Goal: Download file/media

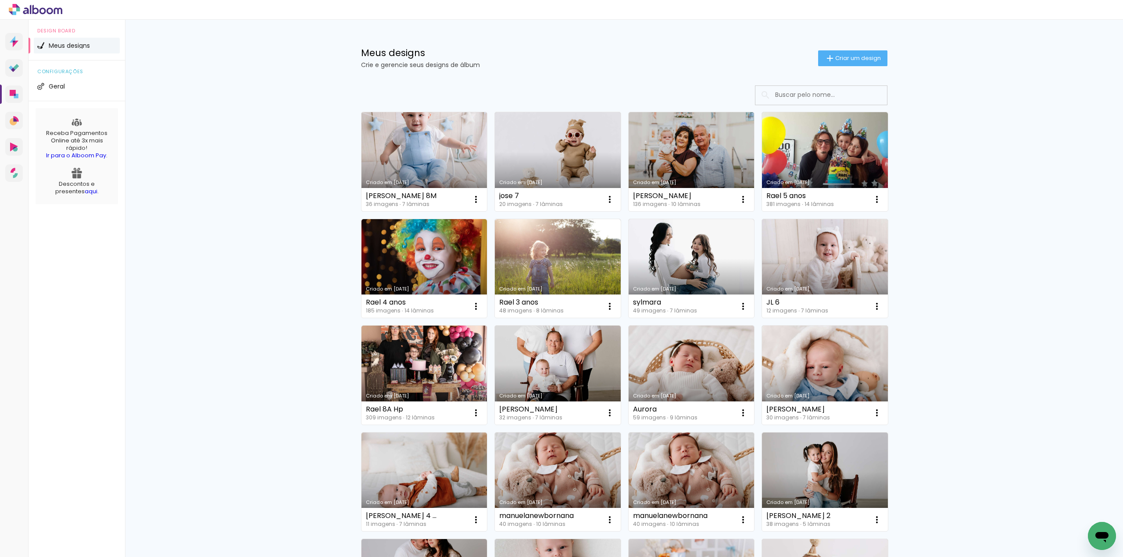
click at [430, 146] on link "Criado em [DATE]" at bounding box center [424, 161] width 126 height 99
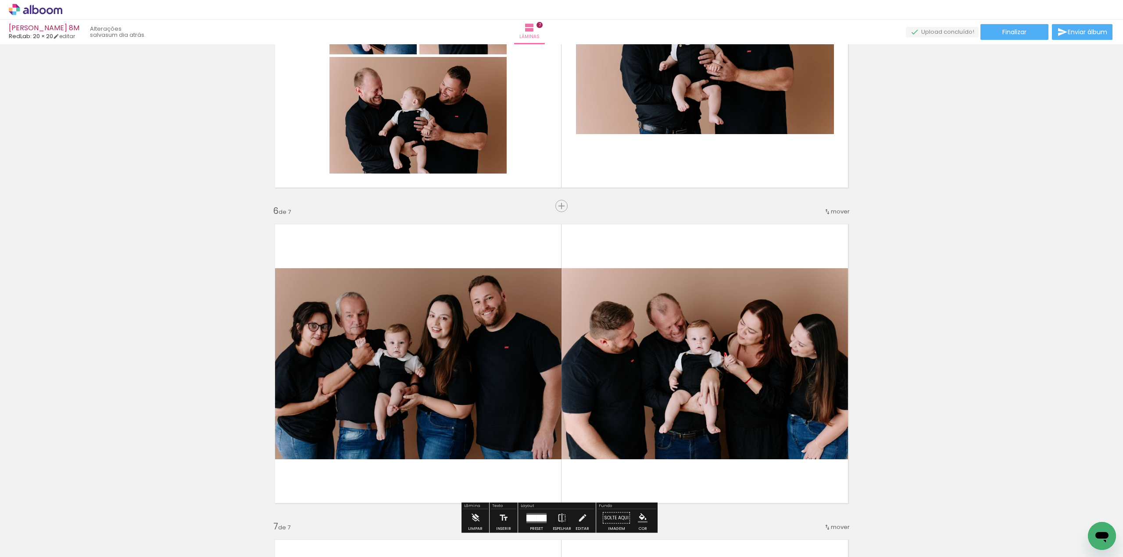
scroll to position [1447, 0]
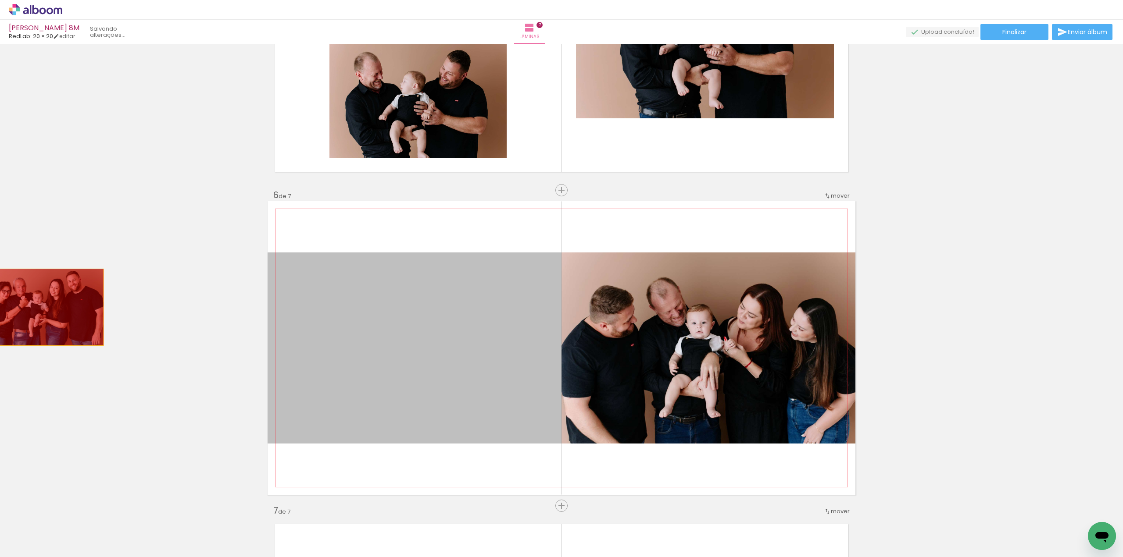
drag, startPoint x: 496, startPoint y: 355, endPoint x: 61, endPoint y: 307, distance: 437.7
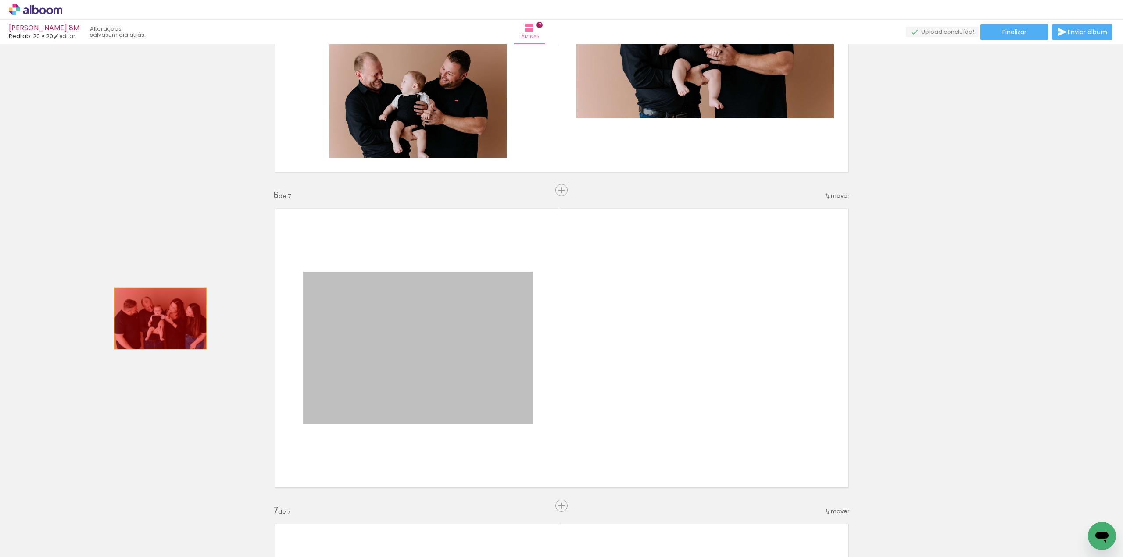
drag, startPoint x: 469, startPoint y: 328, endPoint x: 147, endPoint y: 318, distance: 322.5
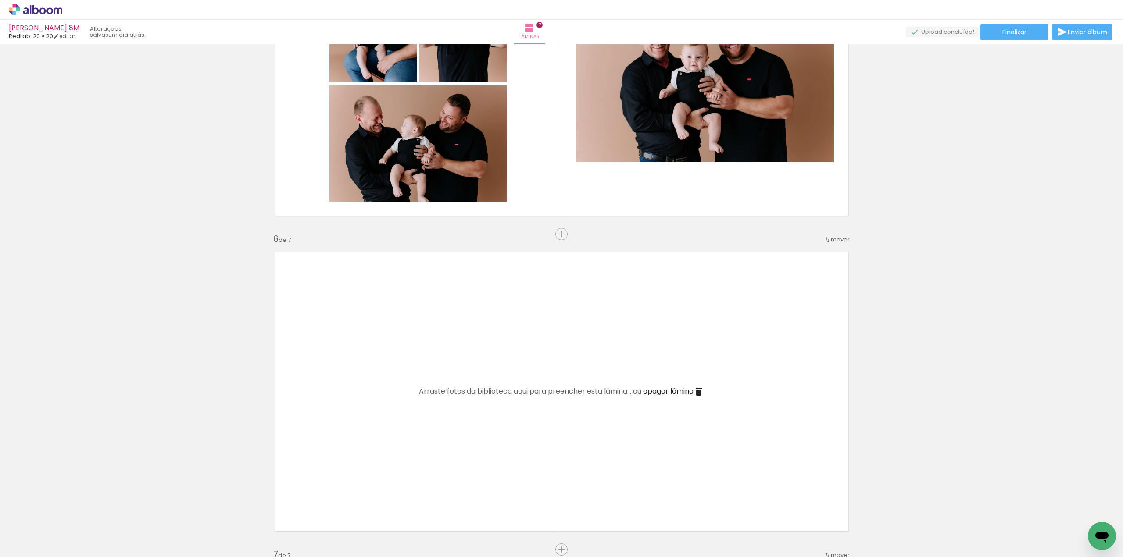
scroll to position [0, 720]
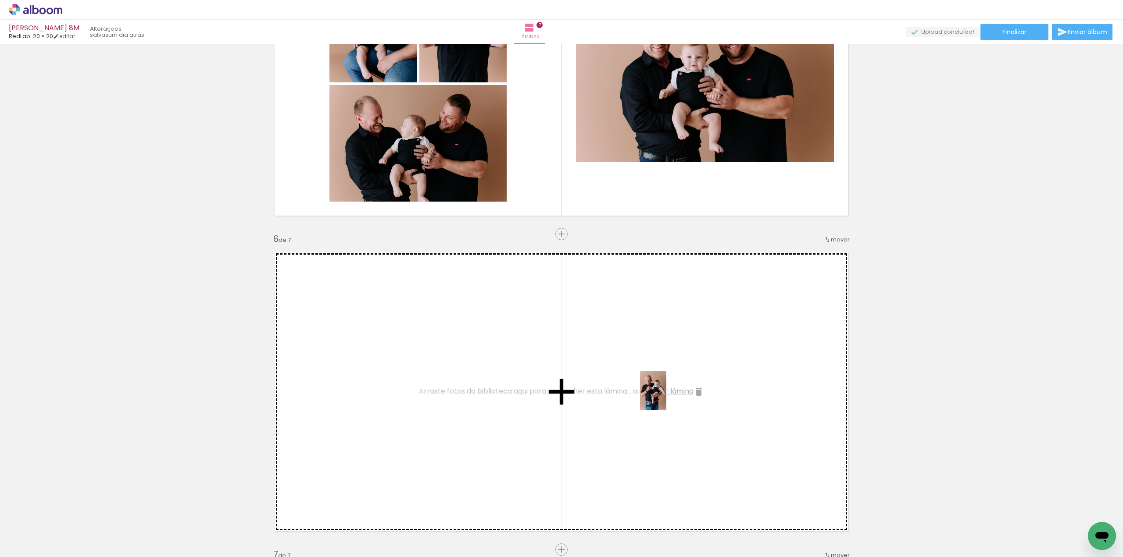
drag, startPoint x: 496, startPoint y: 530, endPoint x: 667, endPoint y: 397, distance: 215.9
click at [667, 397] on quentale-workspace at bounding box center [561, 278] width 1123 height 557
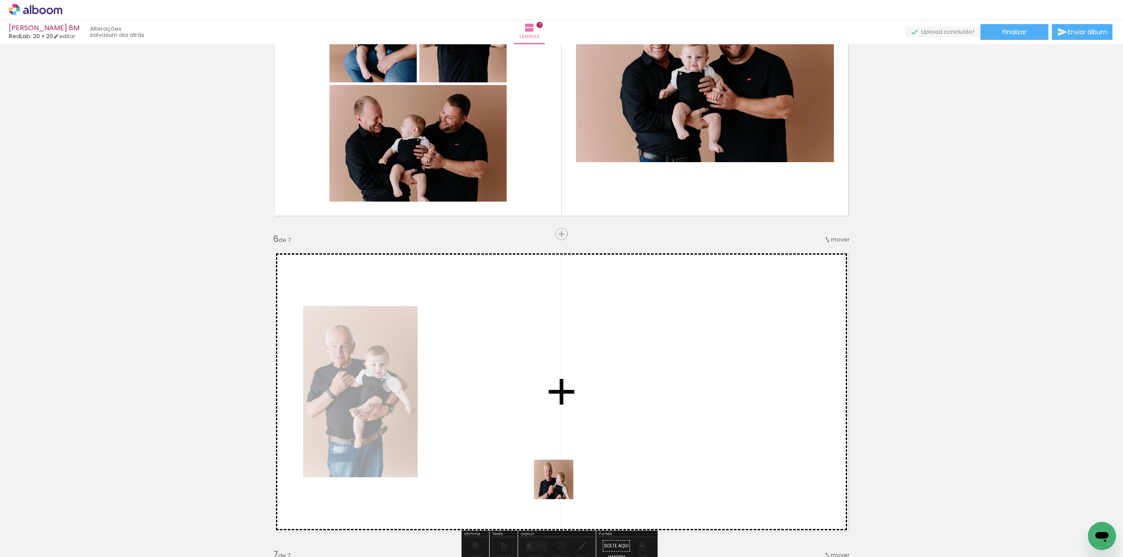
drag, startPoint x: 560, startPoint y: 486, endPoint x: 548, endPoint y: 403, distance: 83.7
click at [548, 403] on quentale-workspace at bounding box center [561, 278] width 1123 height 557
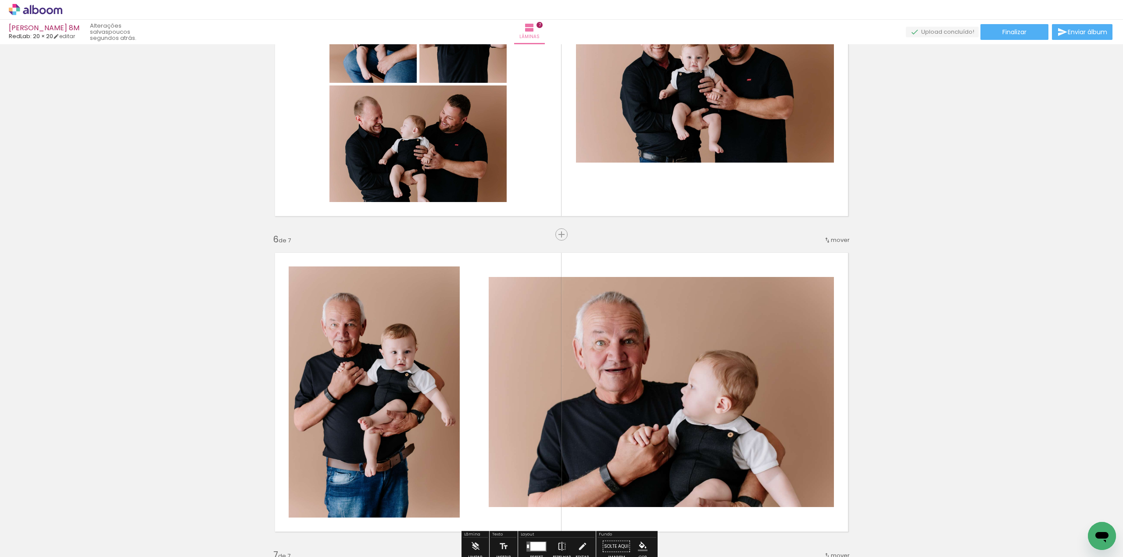
scroll to position [1403, 0]
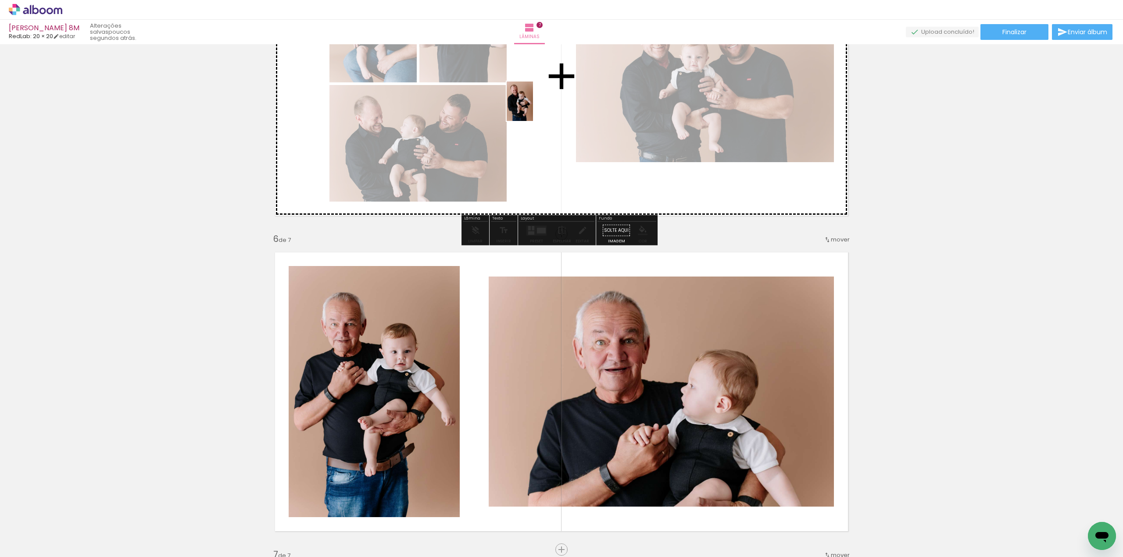
drag, startPoint x: 575, startPoint y: 531, endPoint x: 533, endPoint y: 108, distance: 424.9
click at [533, 108] on quentale-workspace at bounding box center [561, 278] width 1123 height 557
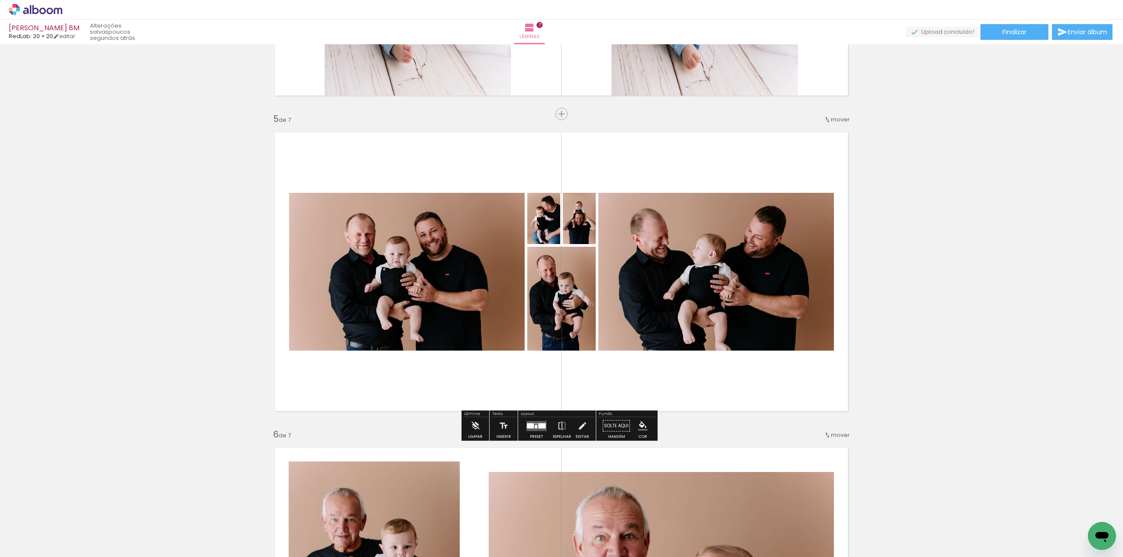
scroll to position [1184, 0]
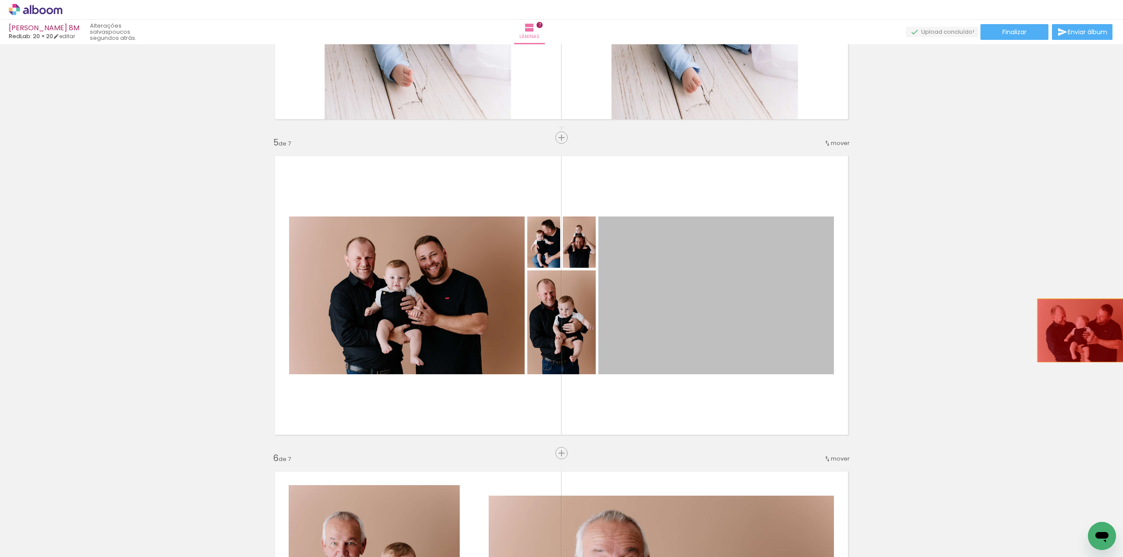
drag, startPoint x: 712, startPoint y: 306, endPoint x: 993, endPoint y: 329, distance: 282.1
click at [993, 329] on div "Inserir lâmina 1 de 7 Inserir lâmina 2 de 7 Inserir lâmina 3 de 7 Inserir lâmin…" at bounding box center [561, 126] width 1123 height 2526
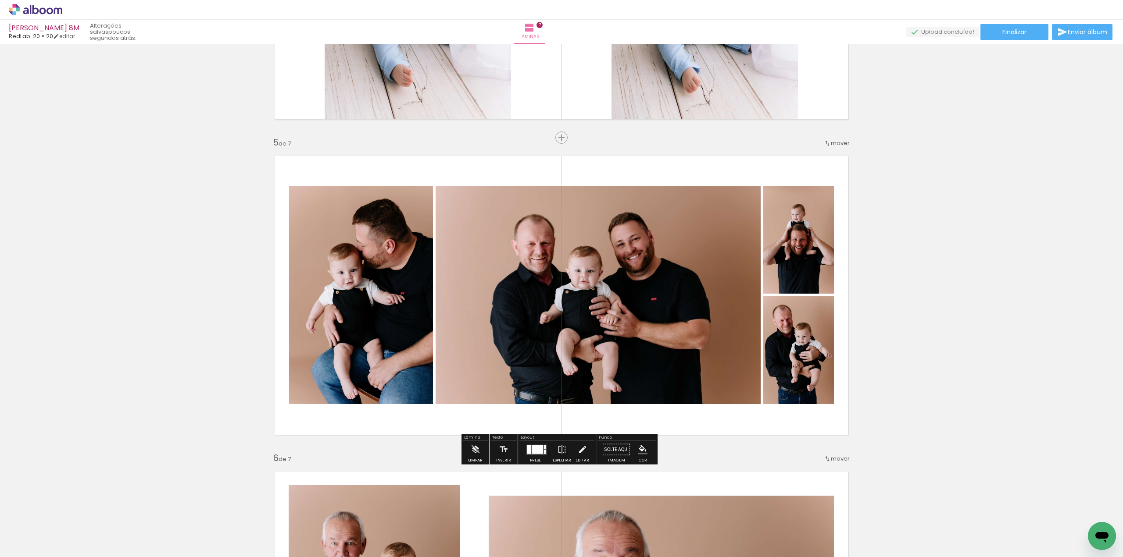
click at [527, 457] on div at bounding box center [537, 450] width 24 height 18
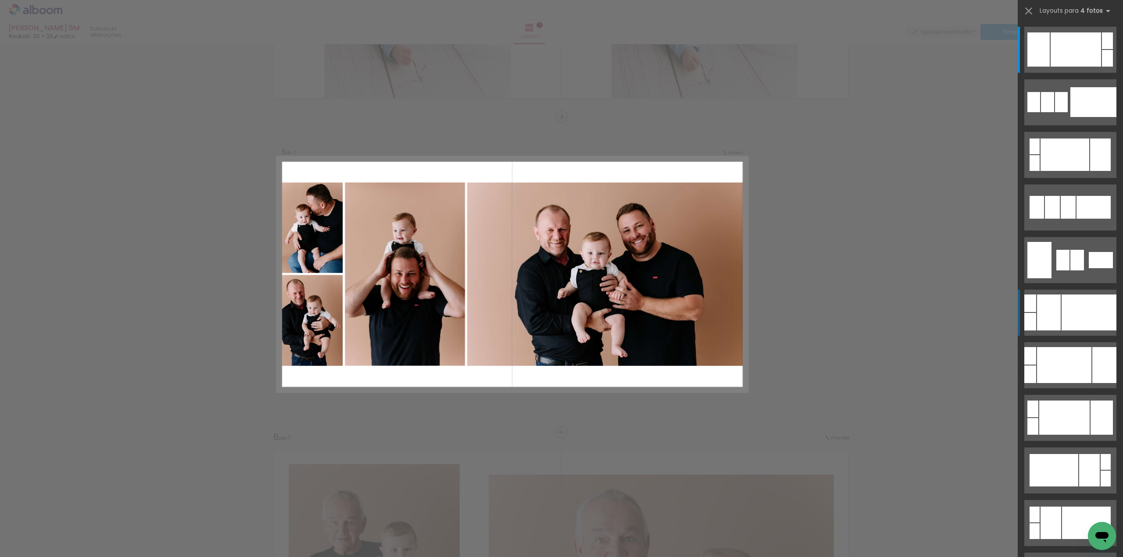
scroll to position [1206, 0]
click at [1050, 67] on div at bounding box center [1075, 49] width 50 height 34
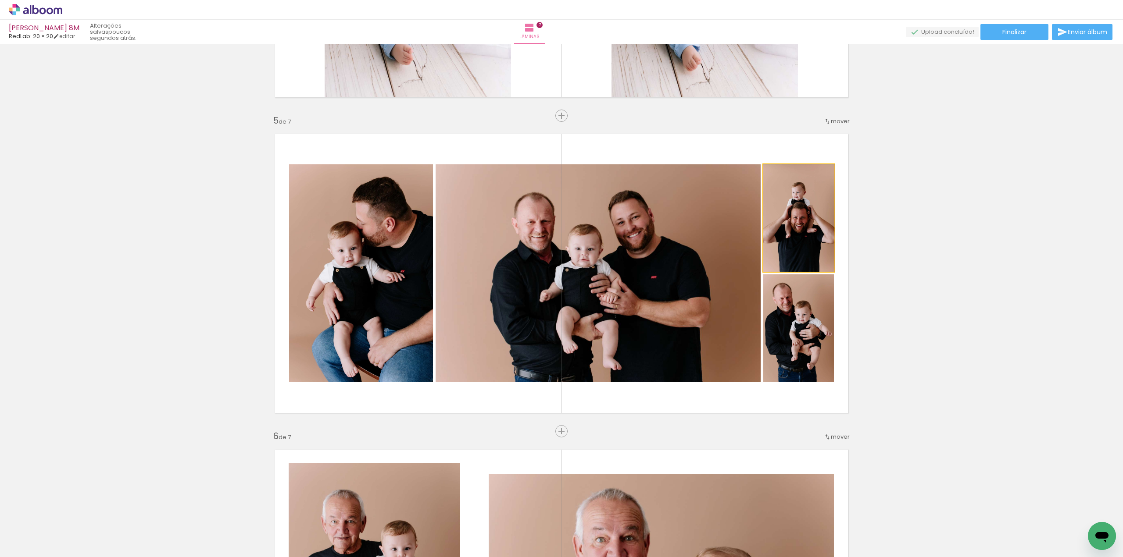
drag, startPoint x: 799, startPoint y: 222, endPoint x: 800, endPoint y: 227, distance: 4.8
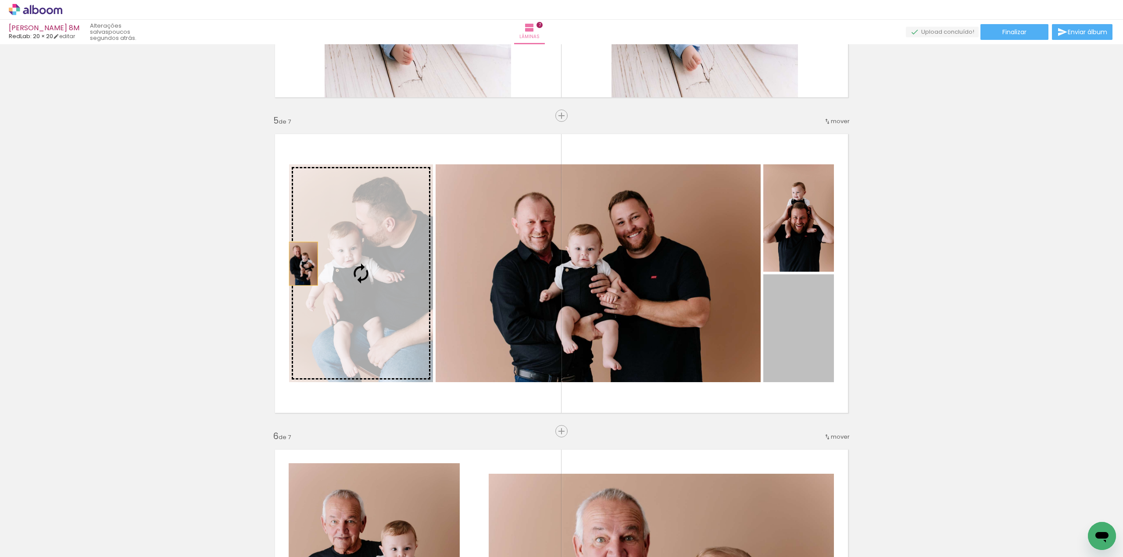
drag, startPoint x: 805, startPoint y: 360, endPoint x: 340, endPoint y: 267, distance: 474.2
click at [0, 0] on slot at bounding box center [0, 0] width 0 height 0
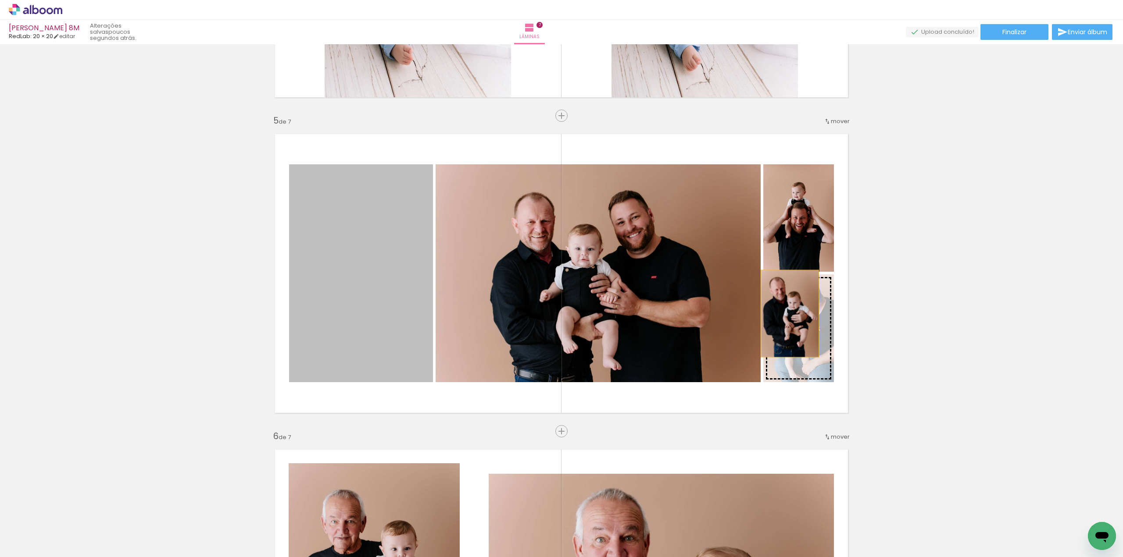
drag, startPoint x: 368, startPoint y: 268, endPoint x: 789, endPoint y: 314, distance: 422.5
click at [0, 0] on slot at bounding box center [0, 0] width 0 height 0
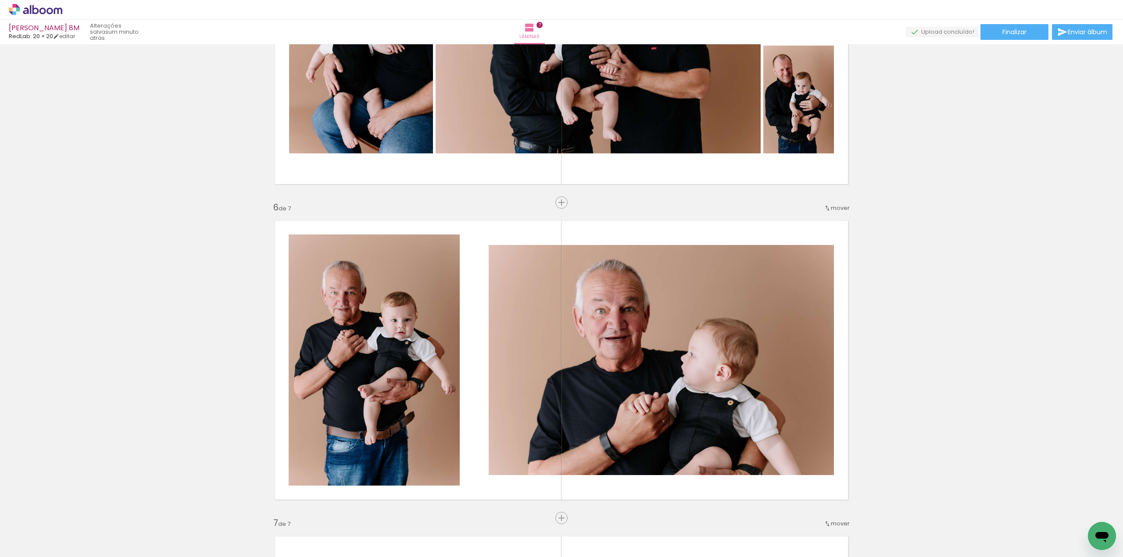
scroll to position [1469, 0]
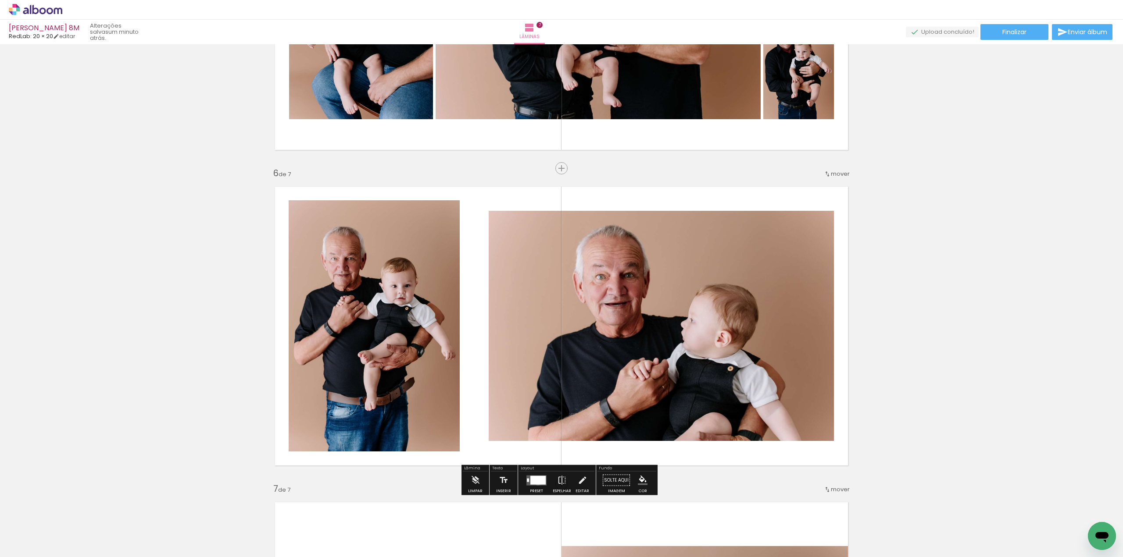
drag, startPoint x: 536, startPoint y: 482, endPoint x: 540, endPoint y: 479, distance: 4.9
click at [536, 482] on div at bounding box center [537, 480] width 15 height 9
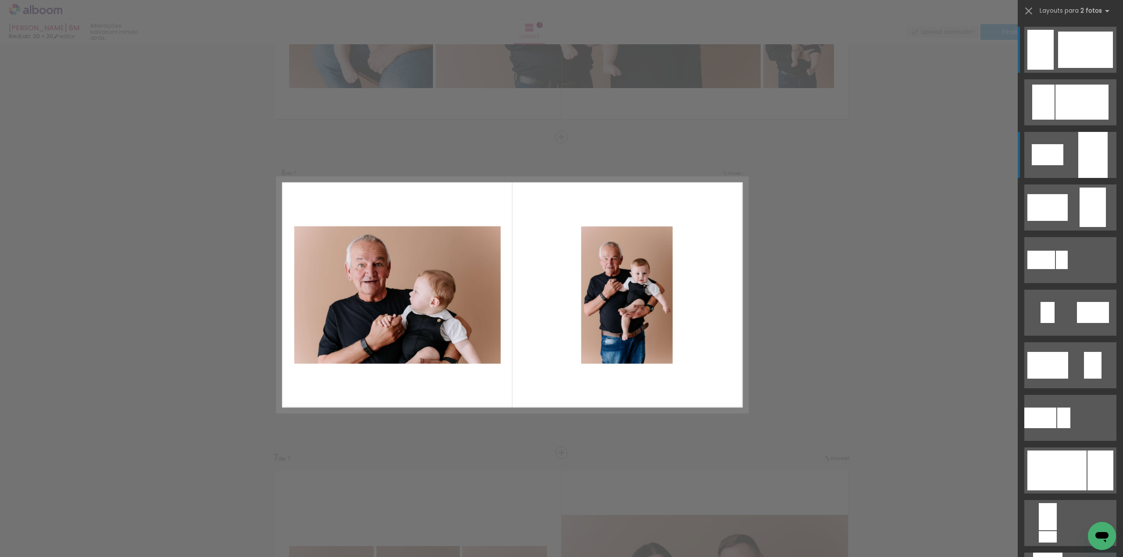
scroll to position [1522, 0]
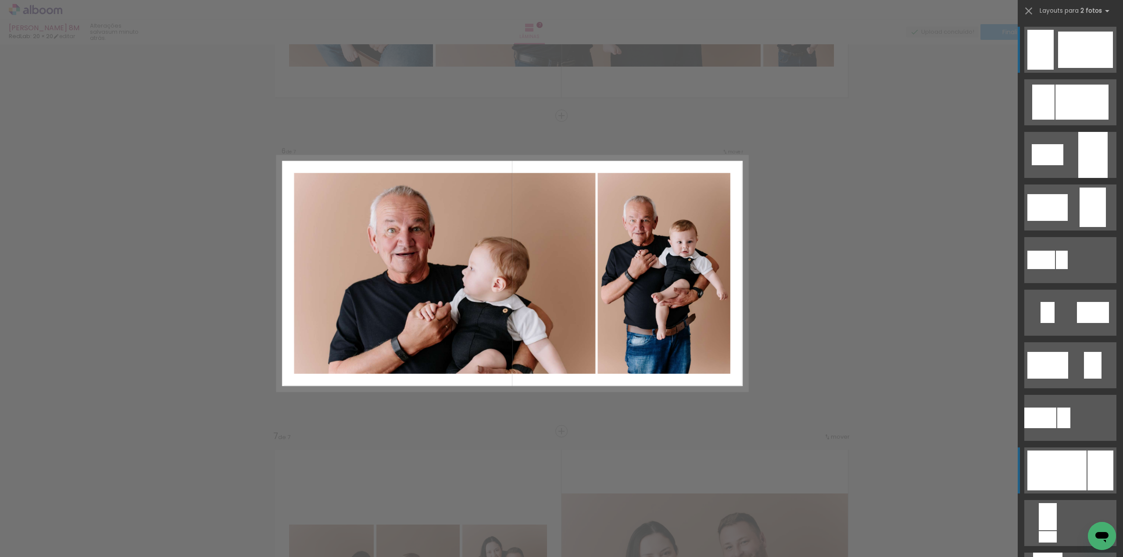
click at [1053, 70] on div at bounding box center [1040, 50] width 26 height 40
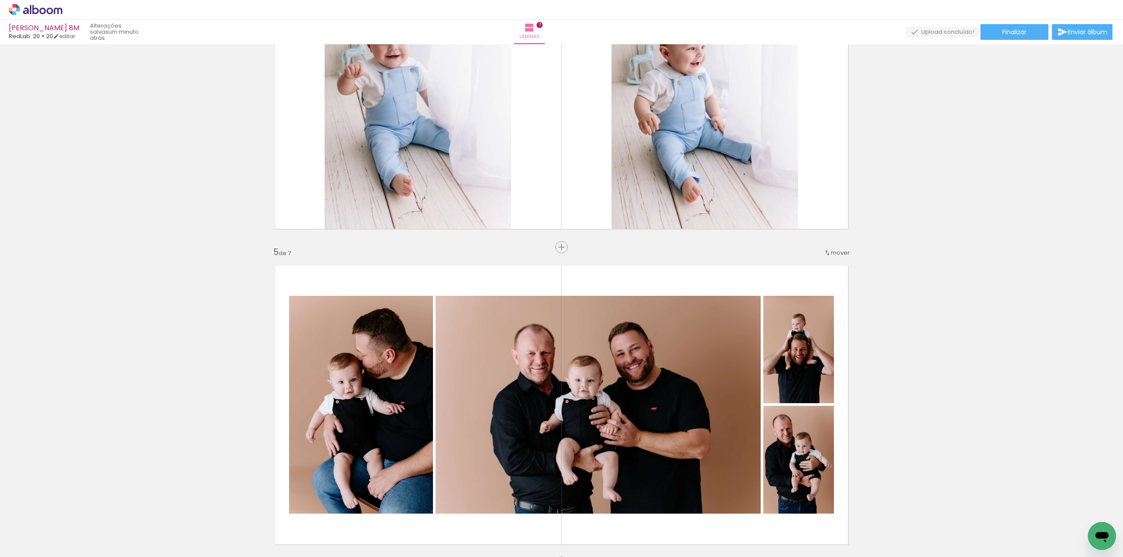
scroll to position [1127, 0]
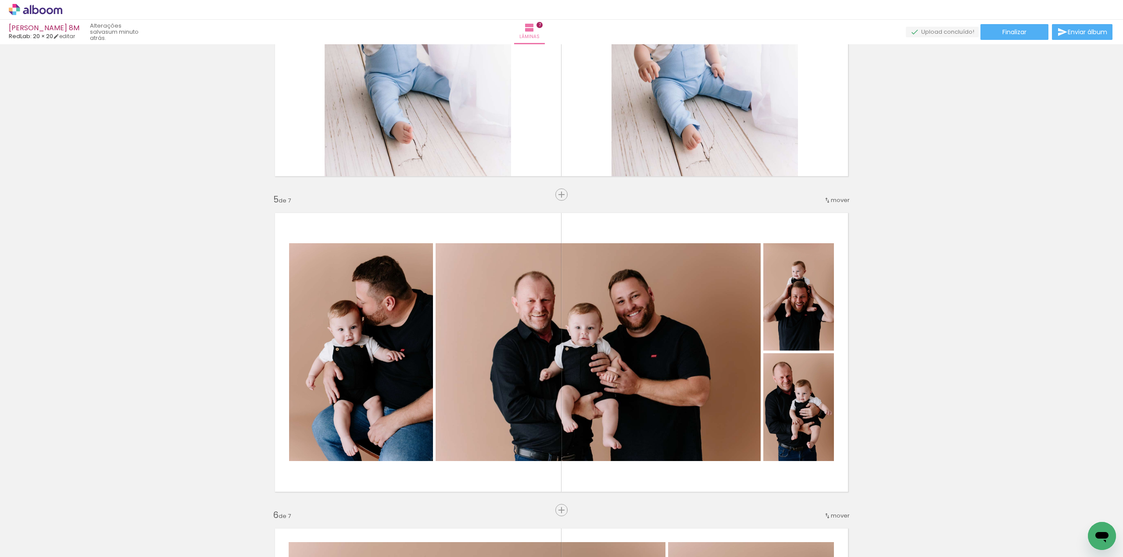
drag, startPoint x: 728, startPoint y: 446, endPoint x: 714, endPoint y: 457, distance: 17.5
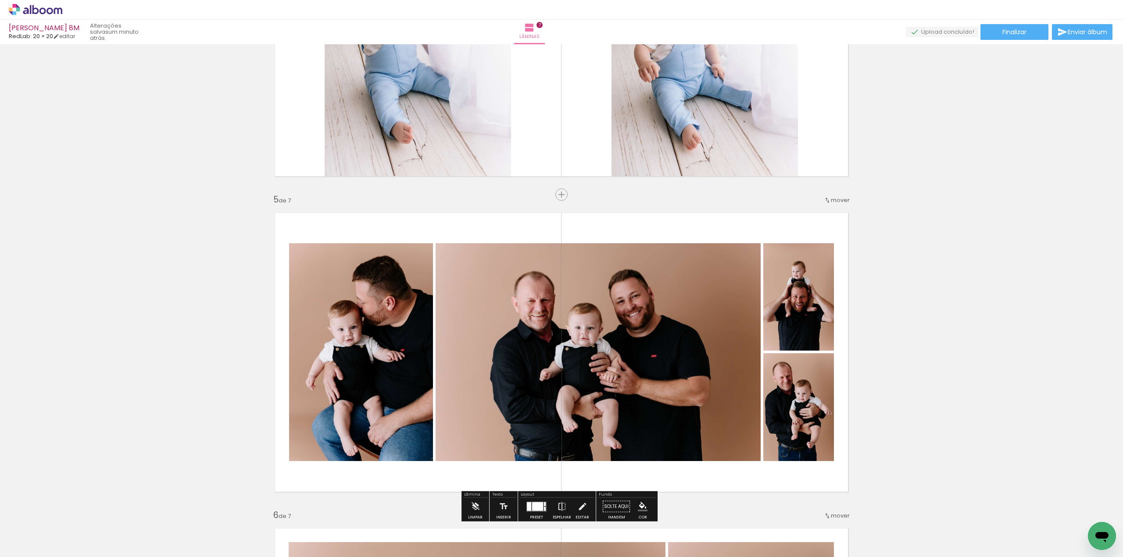
drag, startPoint x: 714, startPoint y: 457, endPoint x: 962, endPoint y: 217, distance: 344.9
click at [962, 217] on div "Inserir lâmina 1 de 7 Inserir lâmina 2 de 7 Inserir lâmina 3 de 7 Inserir lâmin…" at bounding box center [561, 183] width 1123 height 2526
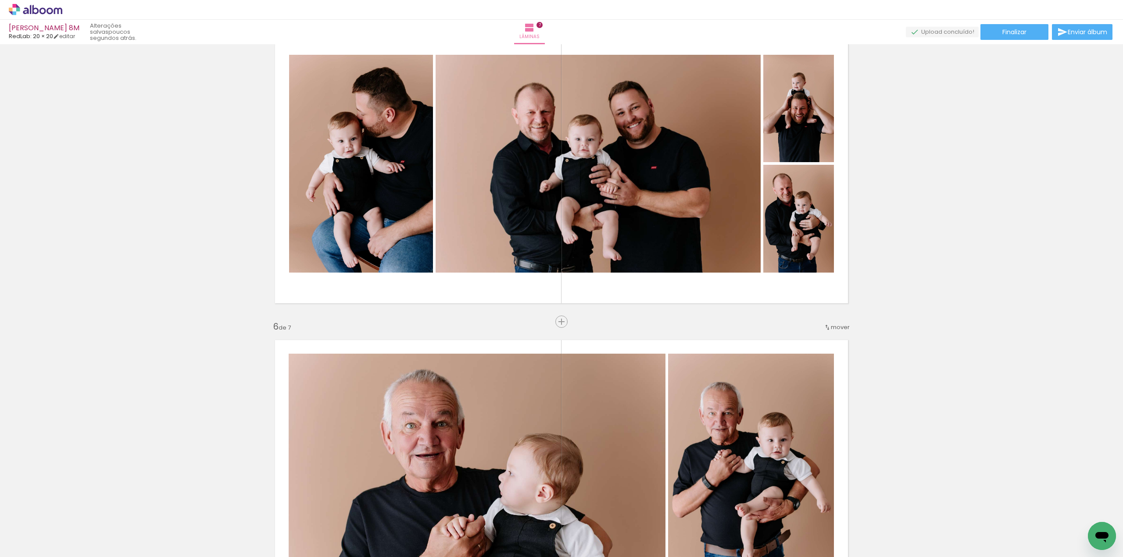
scroll to position [0, 720]
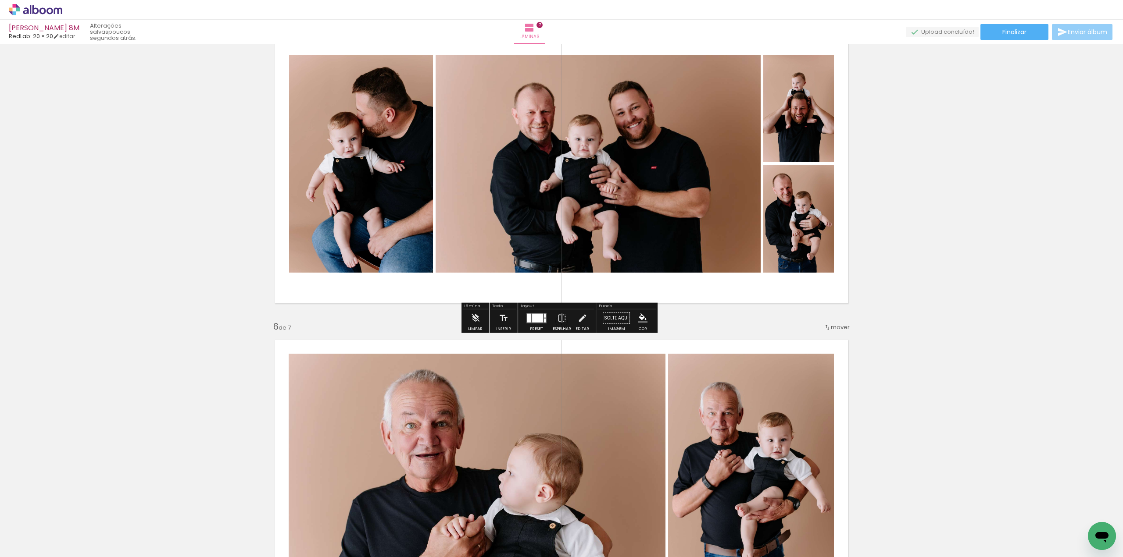
click at [1081, 35] on span "Enviar álbum" at bounding box center [1086, 32] width 39 height 6
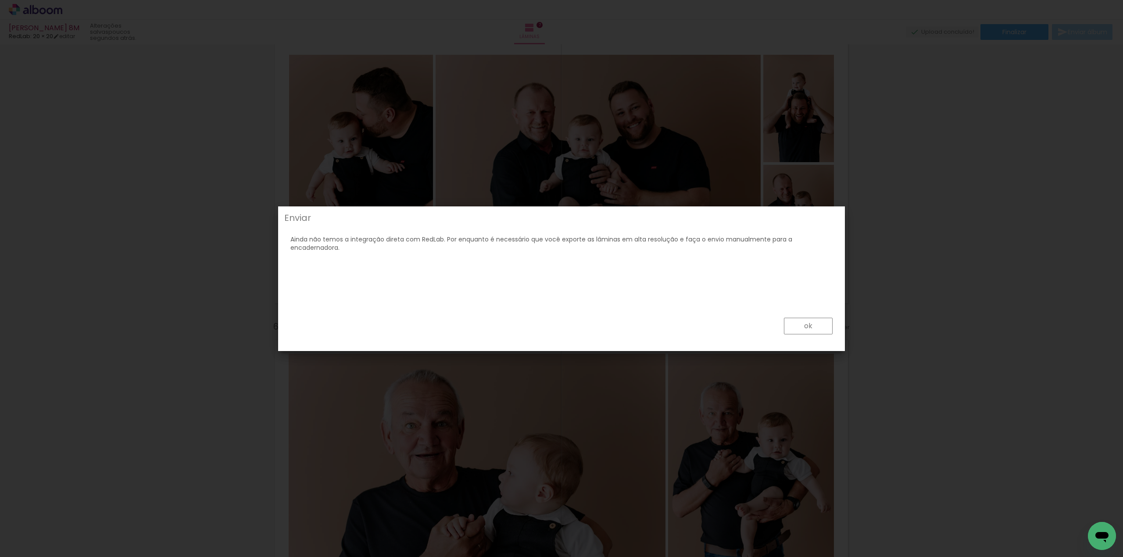
click at [813, 322] on paper-button "ok" at bounding box center [808, 326] width 49 height 17
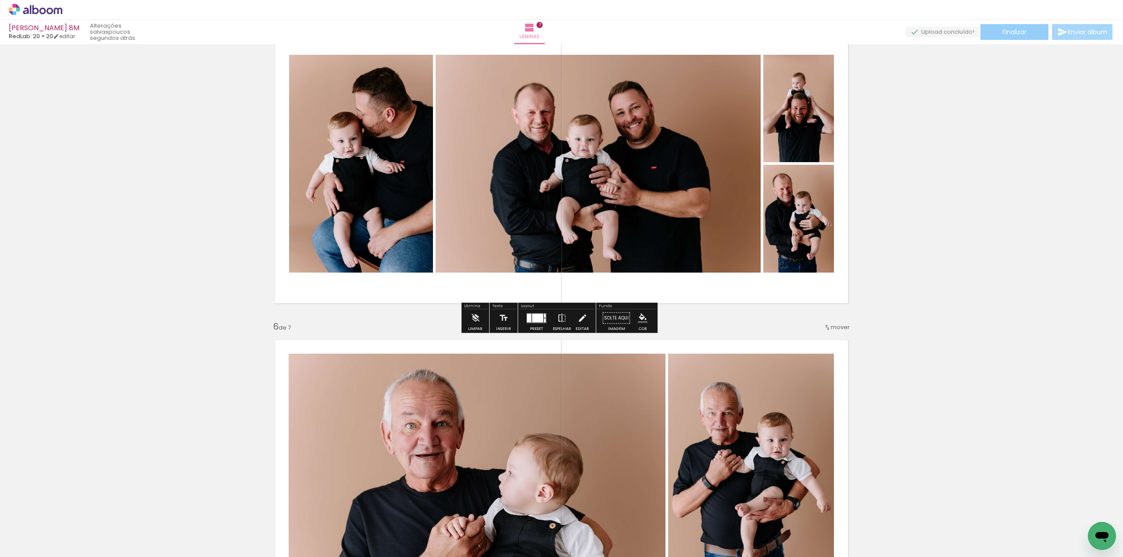
click at [1022, 39] on paper-button "Finalizar" at bounding box center [1014, 32] width 68 height 16
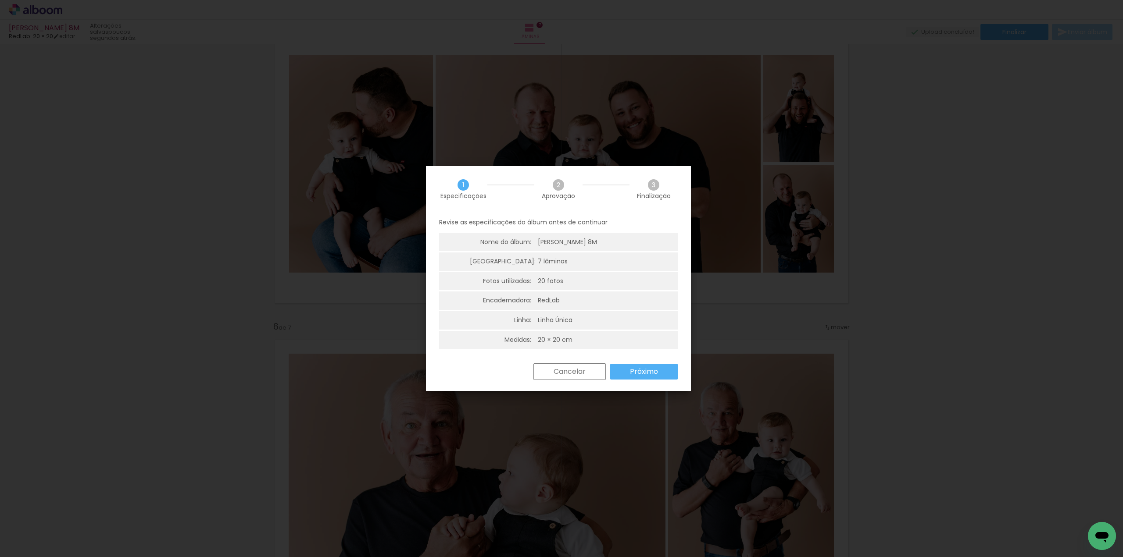
click at [661, 379] on paper-button "Próximo" at bounding box center [644, 372] width 68 height 16
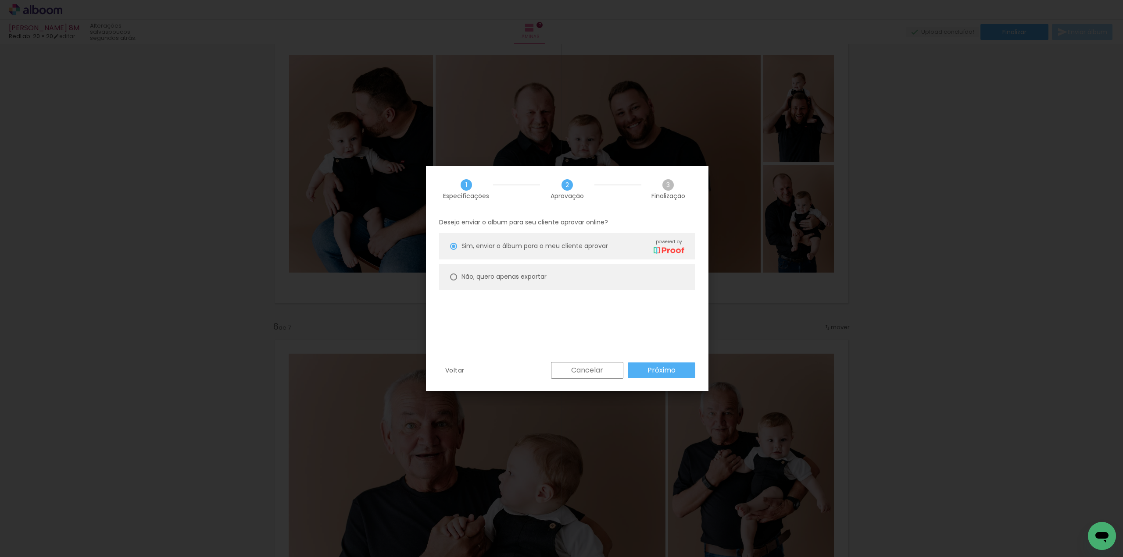
click at [0, 0] on slot "Não, quero apenas exportar" at bounding box center [0, 0] width 0 height 0
type paper-radio-button "on"
click at [668, 382] on div "Voltar Cancelar Próximo" at bounding box center [567, 377] width 282 height 30
click at [0, 0] on slot "Próximo" at bounding box center [0, 0] width 0 height 0
type input "Alta, 300 DPI"
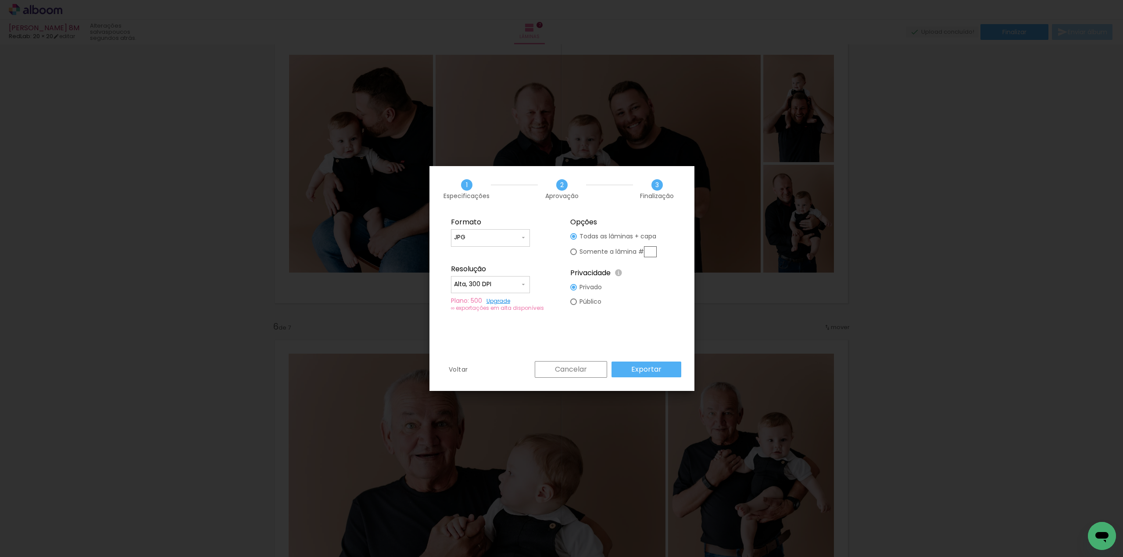
click at [664, 371] on paper-button "Exportar" at bounding box center [646, 370] width 70 height 16
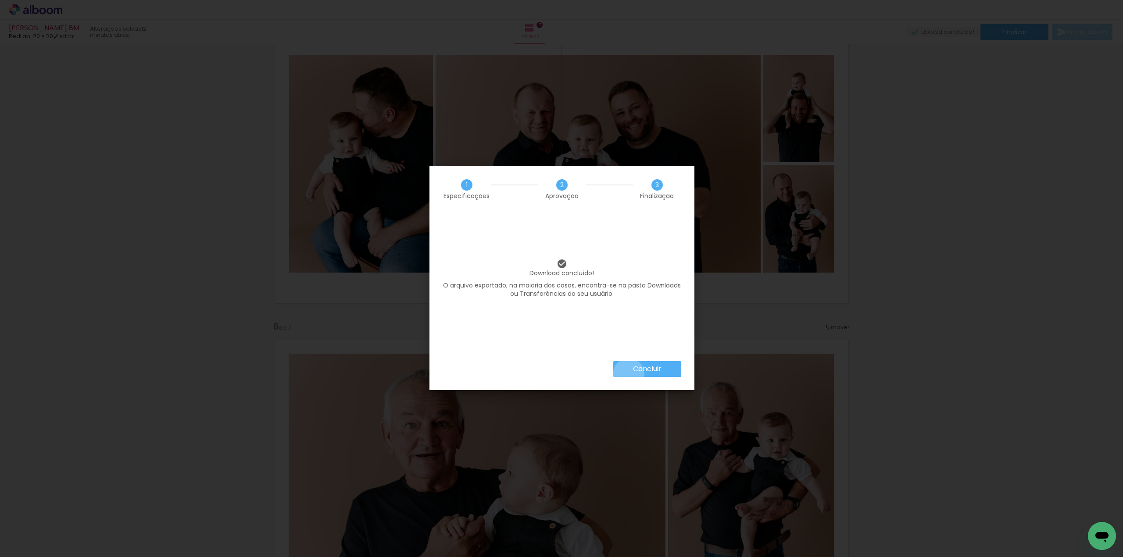
click at [628, 374] on paper-button "Concluir" at bounding box center [647, 369] width 68 height 16
